Goal: Information Seeking & Learning: Learn about a topic

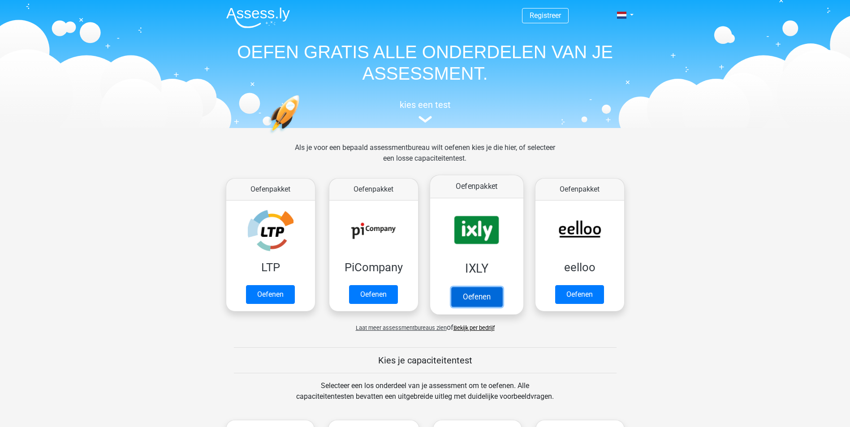
click at [471, 287] on link "Oefenen" at bounding box center [476, 297] width 51 height 20
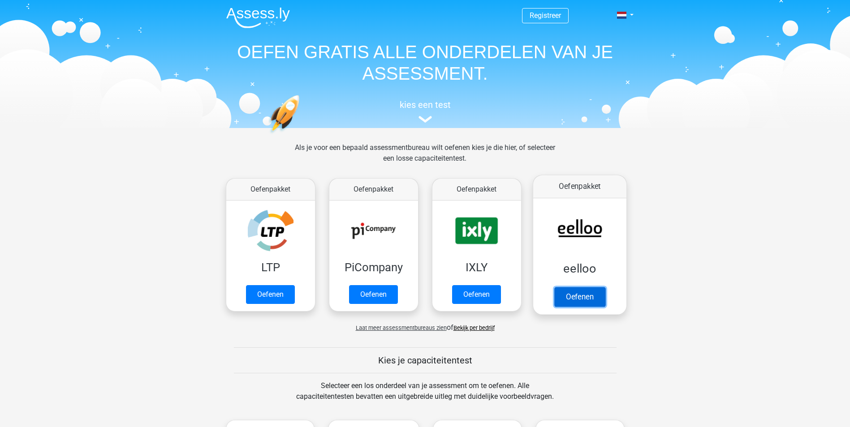
click at [583, 287] on link "Oefenen" at bounding box center [579, 297] width 51 height 20
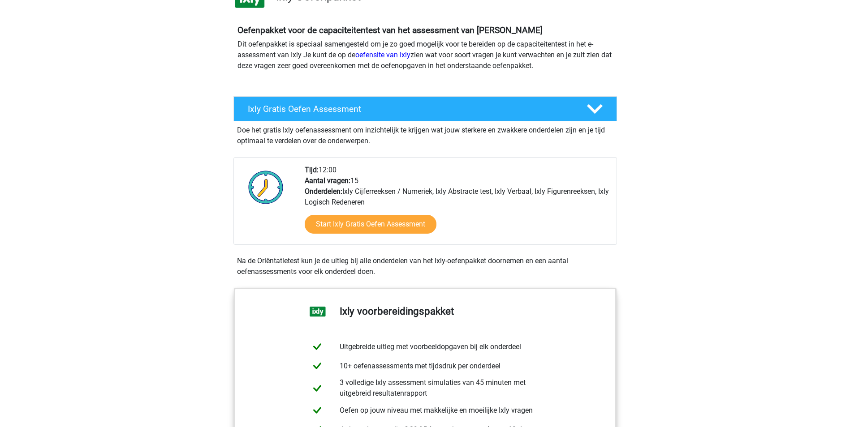
scroll to position [179, 0]
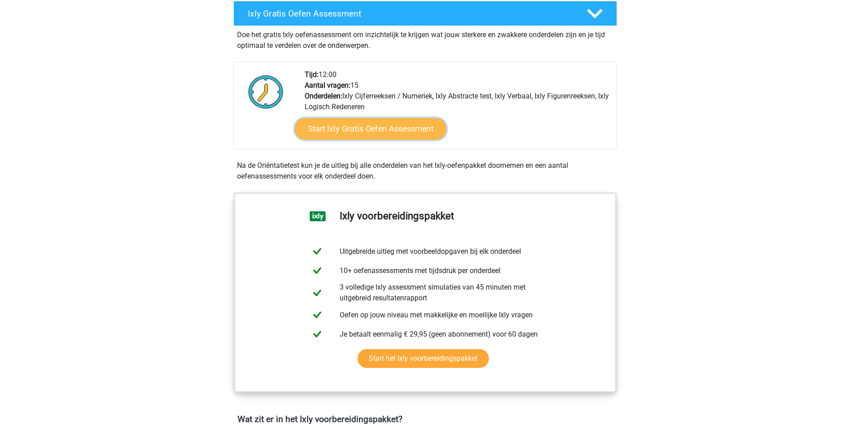
click at [388, 131] on link "Start Ixly Gratis Oefen Assessment" at bounding box center [369, 129] width 151 height 22
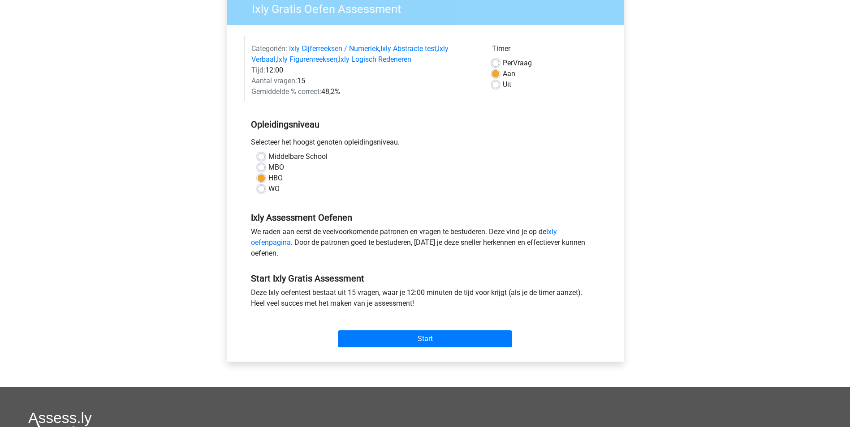
scroll to position [179, 0]
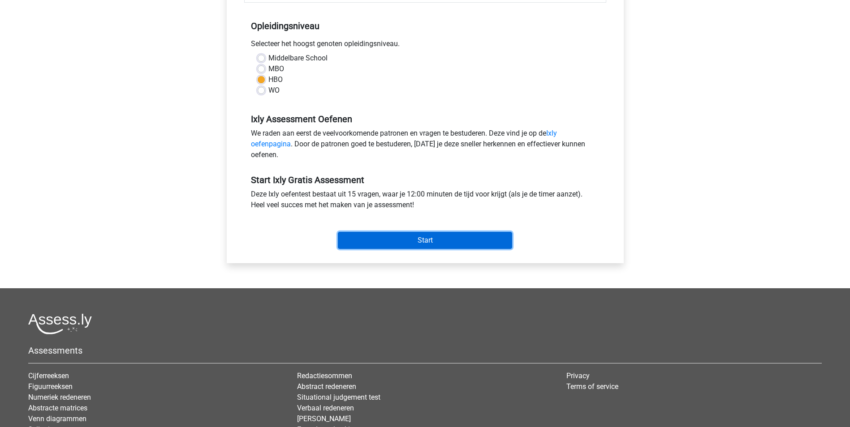
click at [419, 242] on input "Start" at bounding box center [425, 240] width 174 height 17
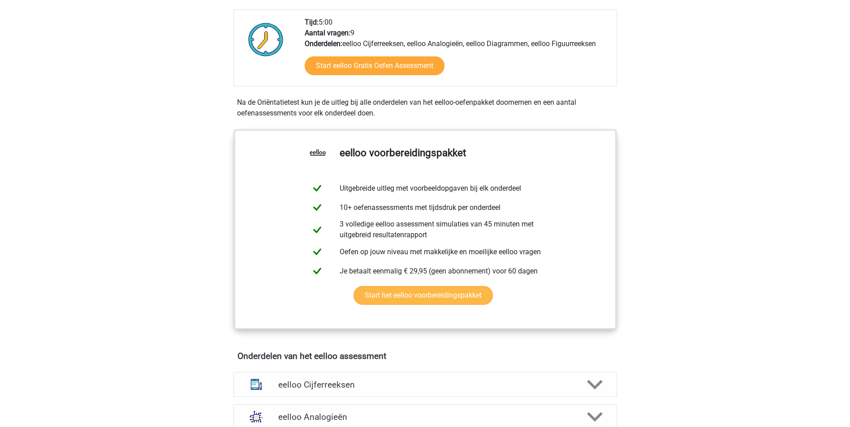
scroll to position [448, 0]
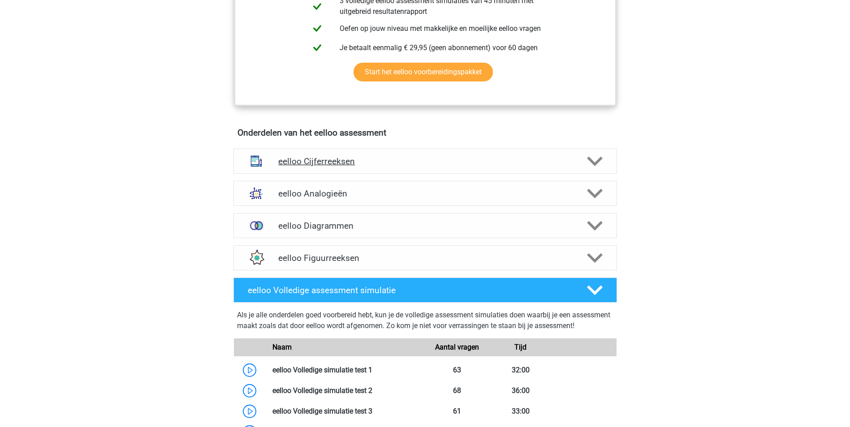
click at [321, 165] on h4 "eelloo Cijferreeksen" at bounding box center [425, 161] width 294 height 10
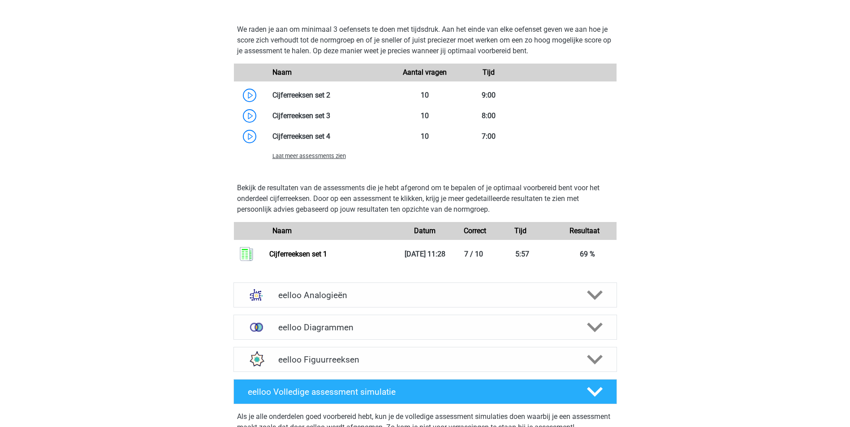
scroll to position [941, 0]
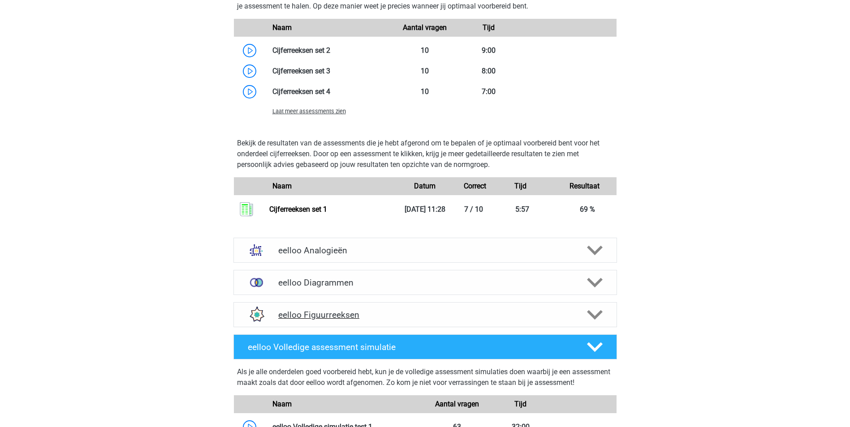
click at [316, 320] on h4 "eelloo Figuurreeksen" at bounding box center [425, 315] width 294 height 10
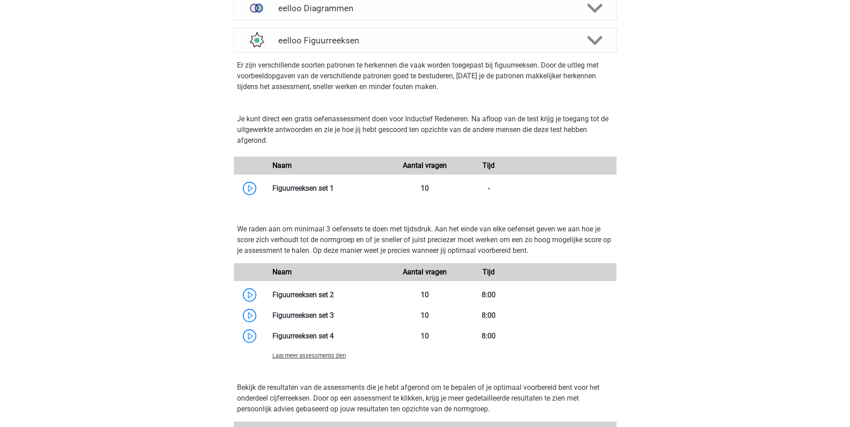
scroll to position [1299, 0]
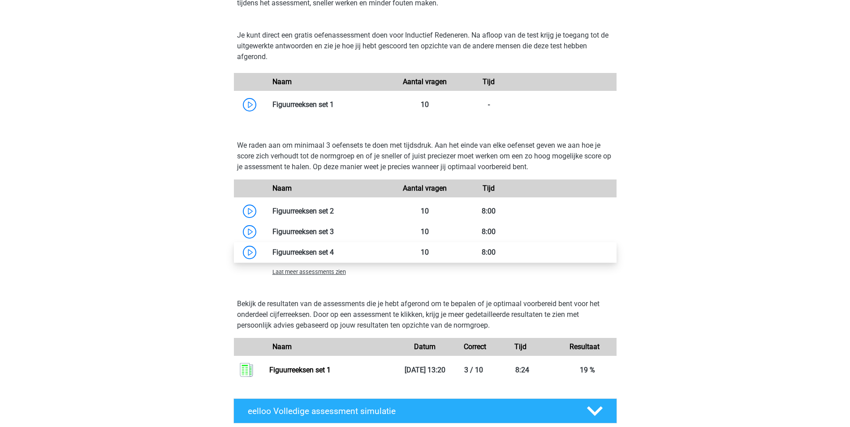
click at [334, 255] on link at bounding box center [334, 252] width 0 height 9
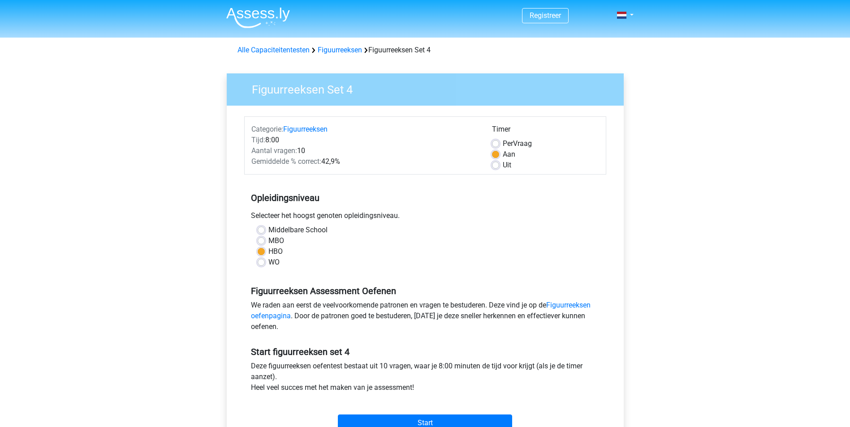
click at [275, 262] on label "WO" at bounding box center [273, 262] width 11 height 11
click at [265, 262] on input "WO" at bounding box center [261, 261] width 7 height 9
radio input "true"
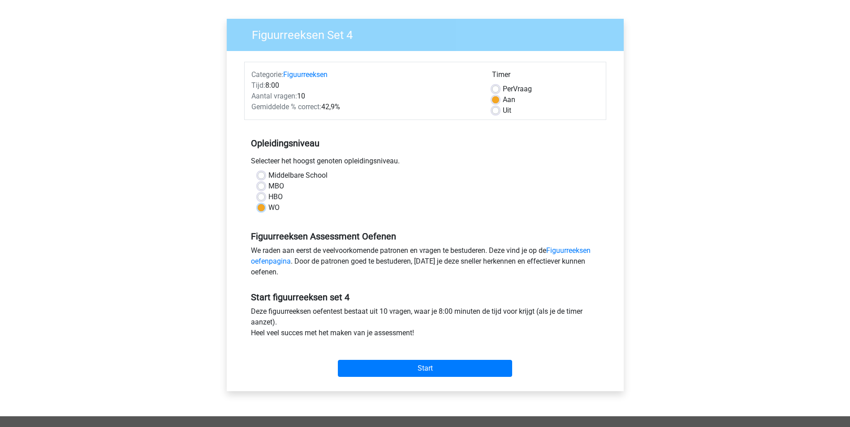
scroll to position [179, 0]
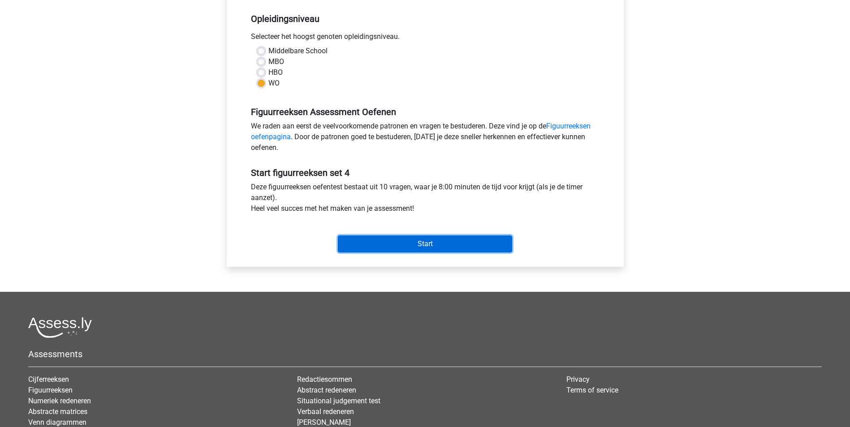
click at [395, 249] on input "Start" at bounding box center [425, 244] width 174 height 17
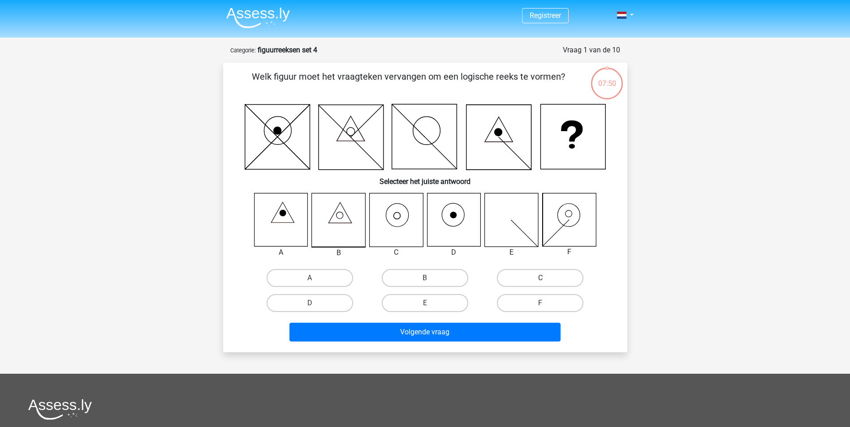
click at [549, 280] on label "C" at bounding box center [540, 278] width 86 height 18
click at [546, 280] on input "C" at bounding box center [543, 281] width 6 height 6
radio input "true"
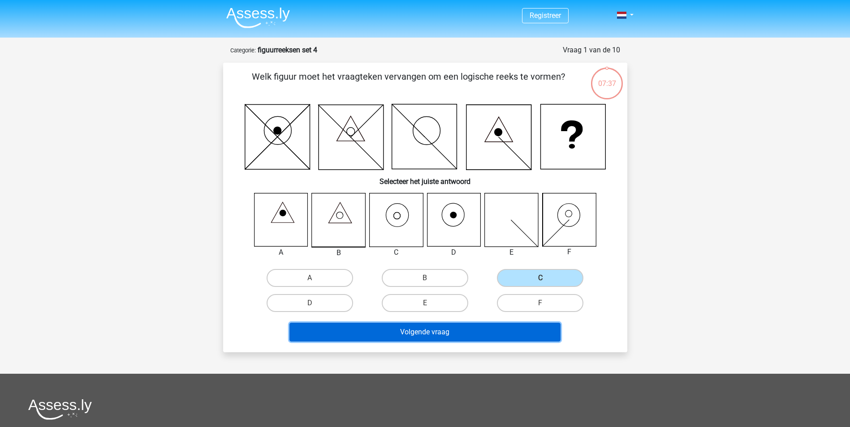
click at [488, 328] on button "Volgende vraag" at bounding box center [424, 332] width 271 height 19
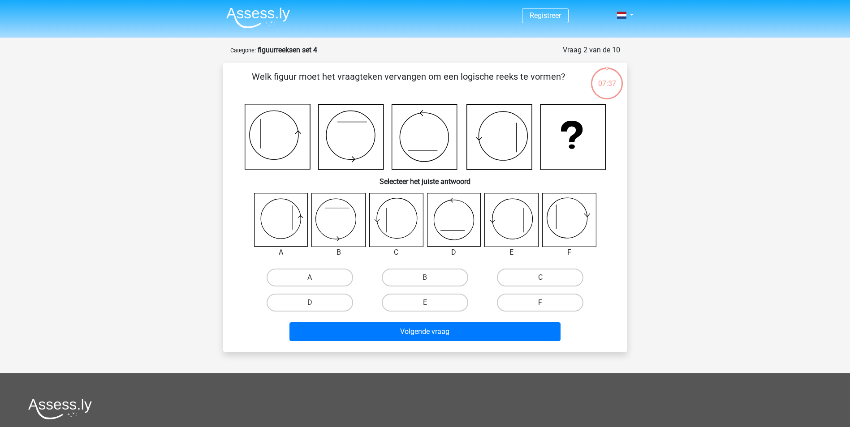
scroll to position [45, 0]
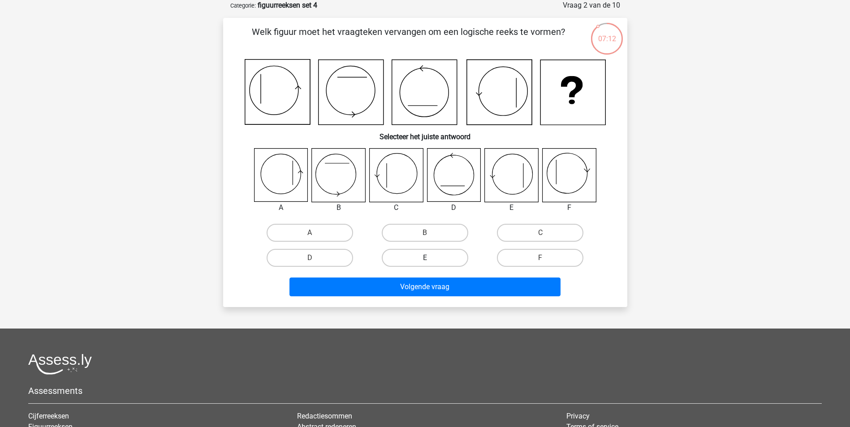
click at [455, 253] on label "E" at bounding box center [425, 258] width 86 height 18
click at [431, 258] on input "E" at bounding box center [428, 261] width 6 height 6
radio input "true"
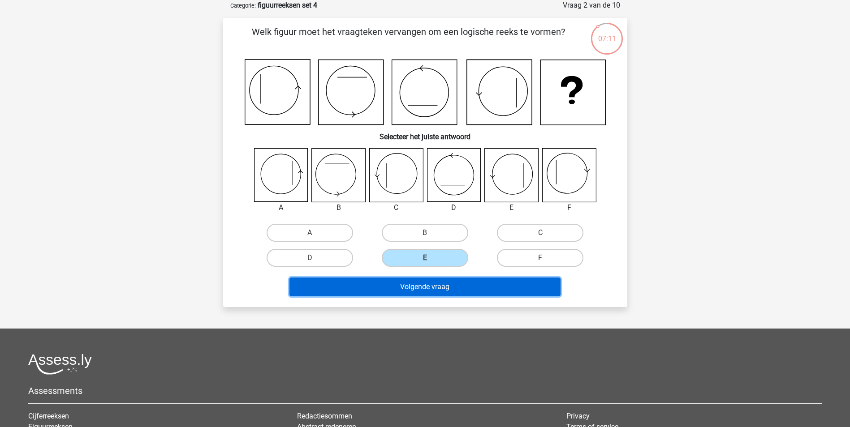
click at [443, 286] on button "Volgende vraag" at bounding box center [424, 287] width 271 height 19
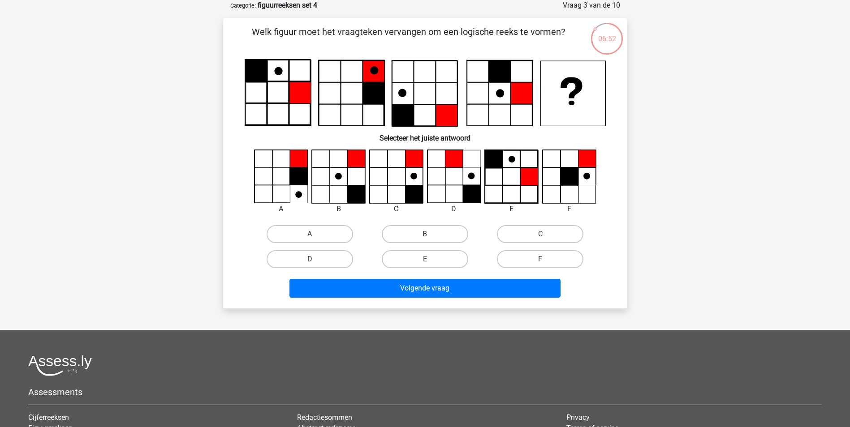
click at [556, 258] on label "F" at bounding box center [540, 259] width 86 height 18
click at [546, 259] on input "F" at bounding box center [543, 262] width 6 height 6
radio input "true"
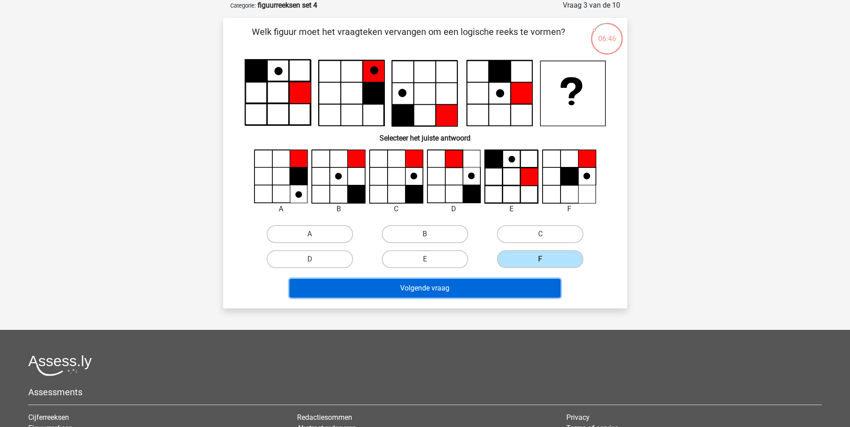
click at [542, 291] on button "Volgende vraag" at bounding box center [424, 288] width 271 height 19
